Goal: Information Seeking & Learning: Learn about a topic

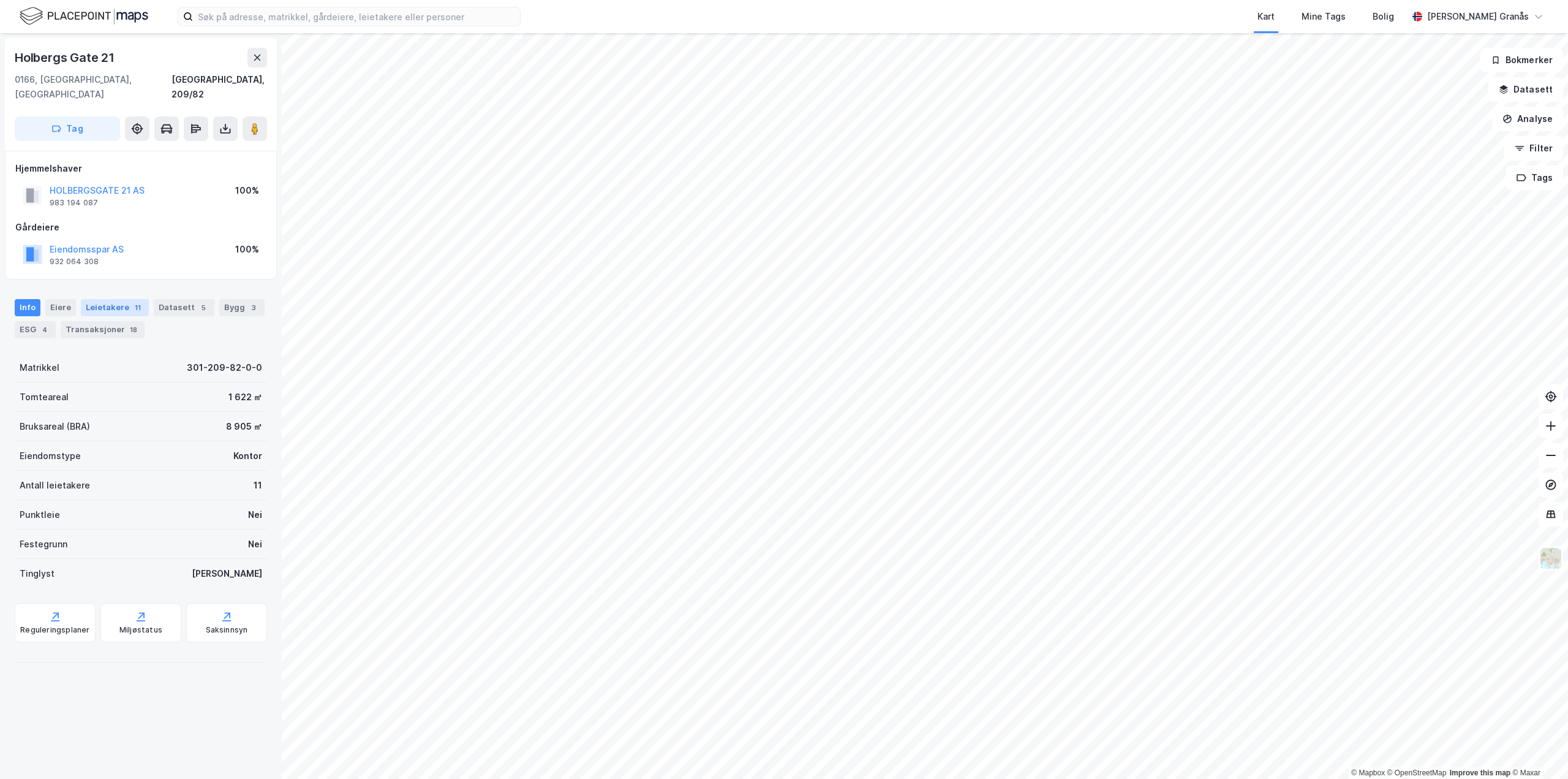
click at [115, 299] on div "Leietakere 11" at bounding box center [115, 307] width 68 height 17
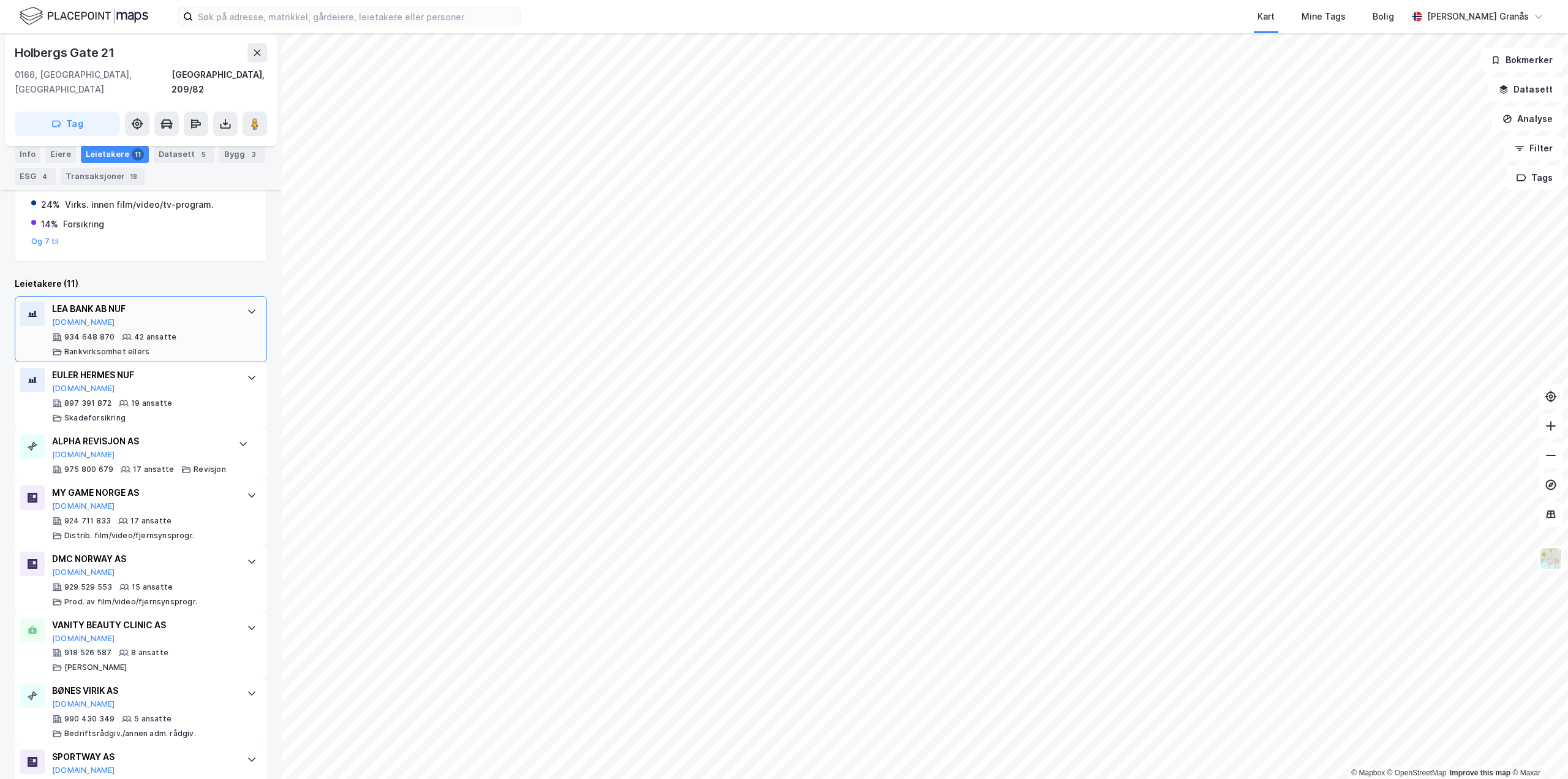
scroll to position [156, 0]
